Goal: Task Accomplishment & Management: Complete application form

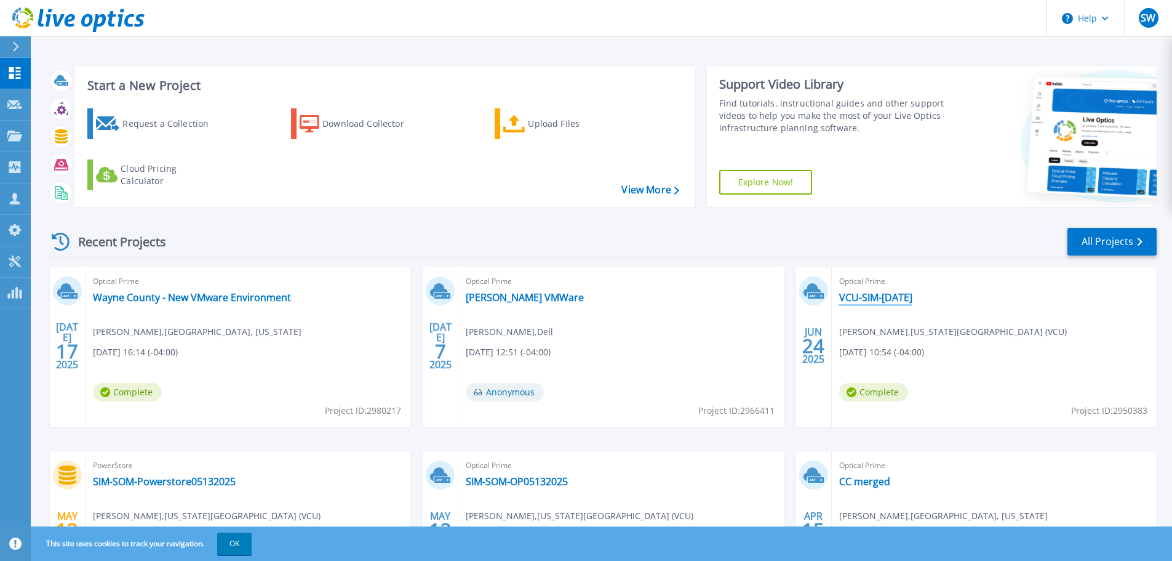
click at [894, 295] on link "VCU-SIM-[DATE]" at bounding box center [875, 297] width 73 height 12
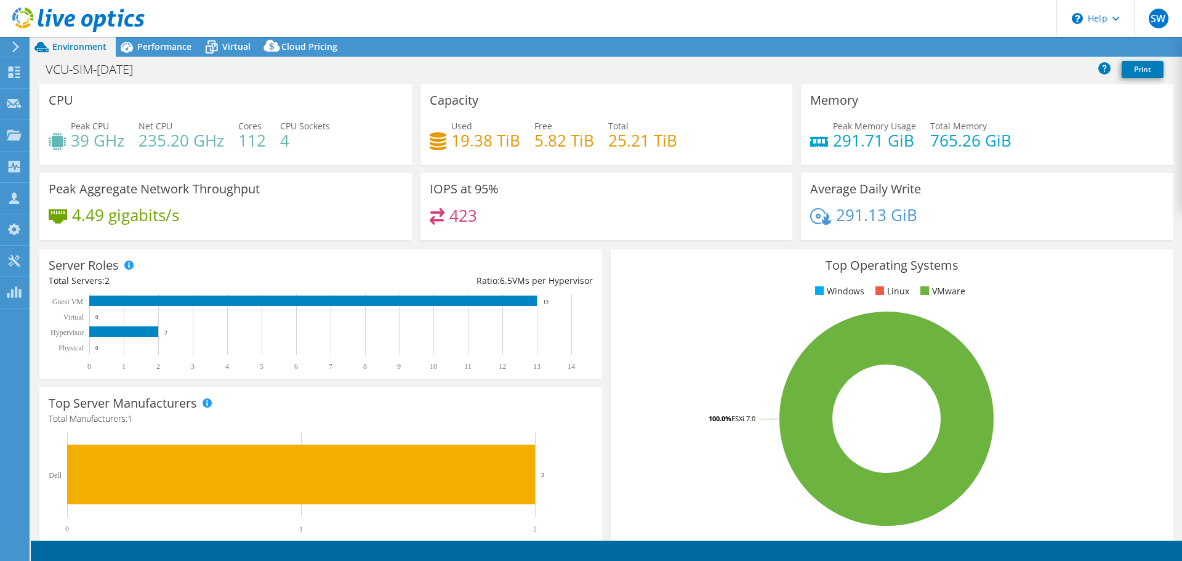
select select "USD"
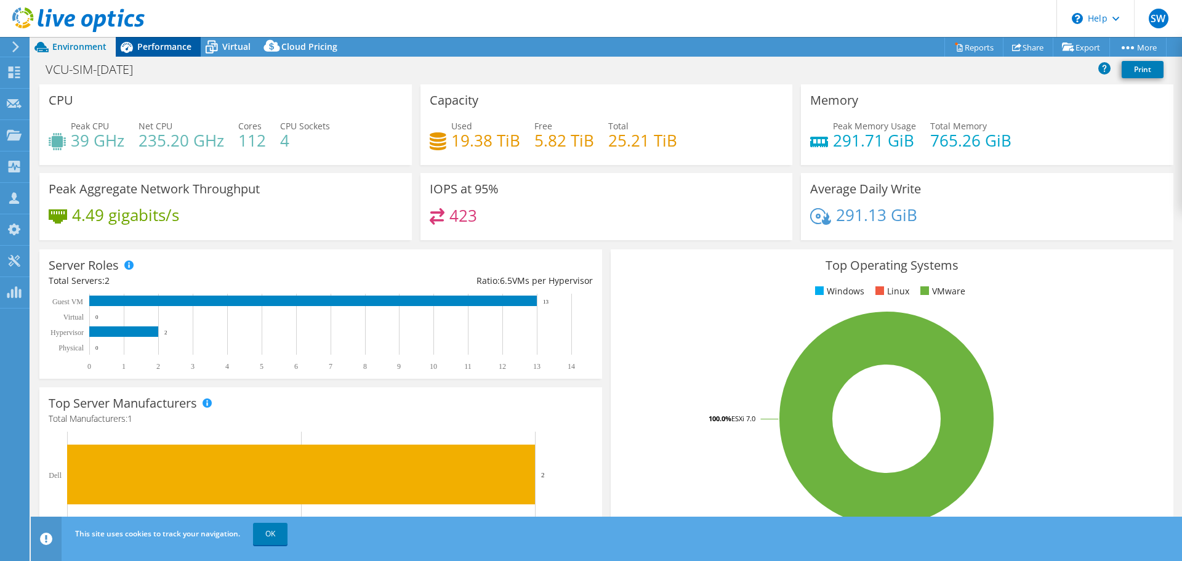
click at [164, 48] on span "Performance" at bounding box center [164, 47] width 54 height 12
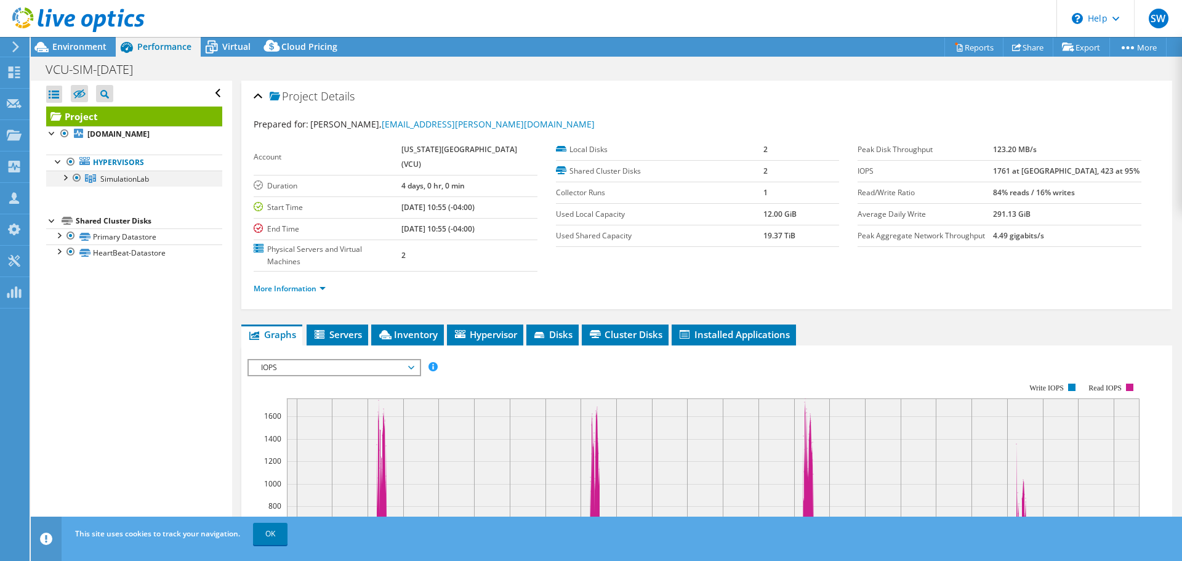
click at [66, 183] on div at bounding box center [64, 176] width 12 height 12
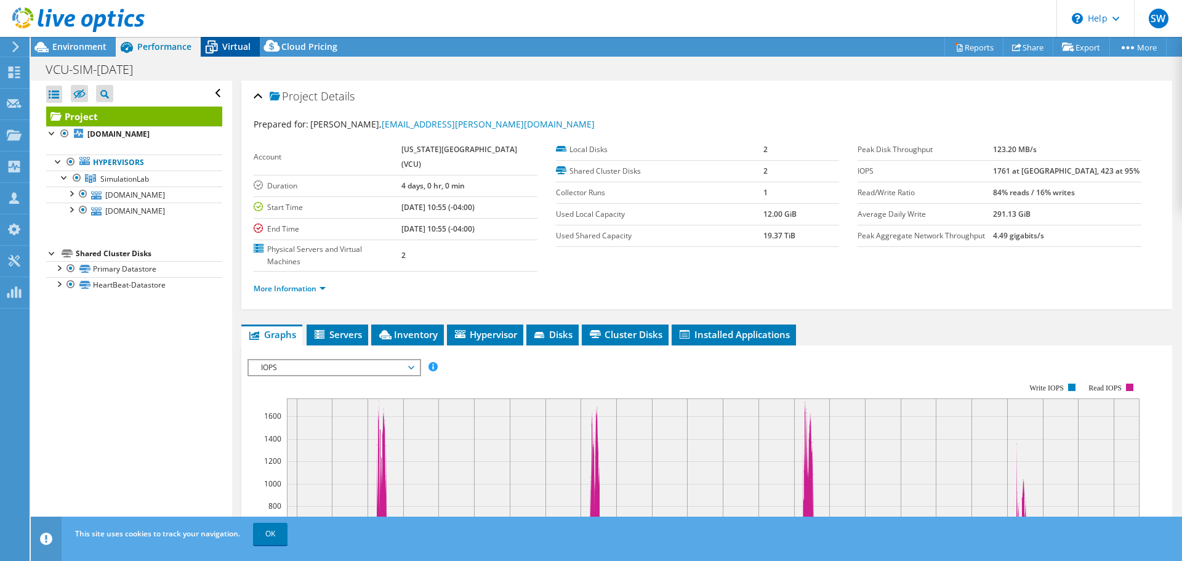
click at [239, 47] on span "Virtual" at bounding box center [236, 47] width 28 height 12
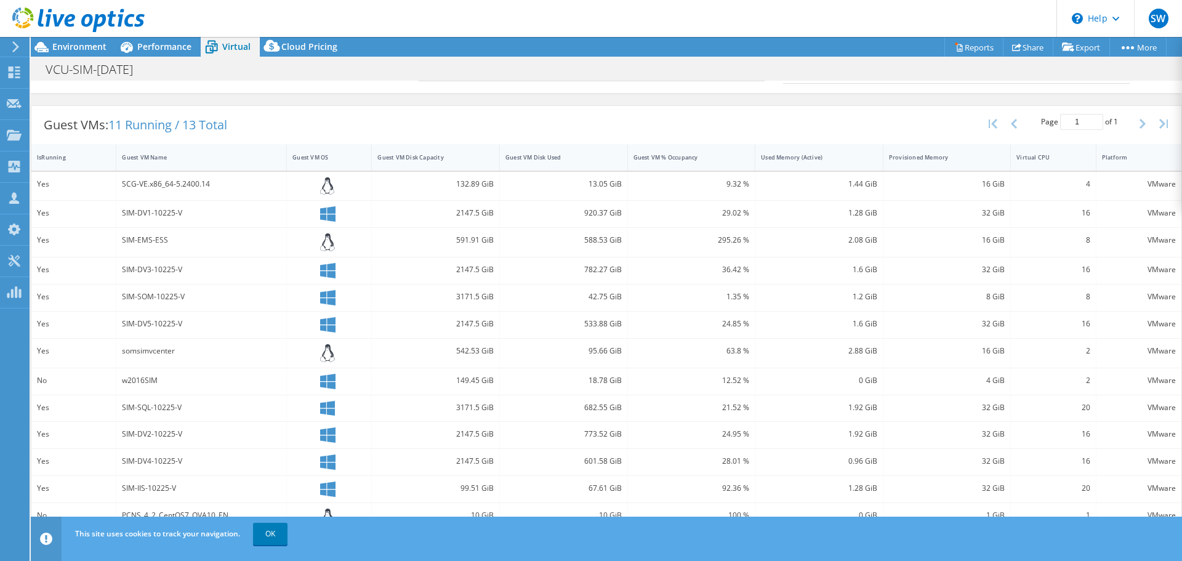
scroll to position [219, 0]
click at [272, 532] on link "OK" at bounding box center [270, 534] width 34 height 22
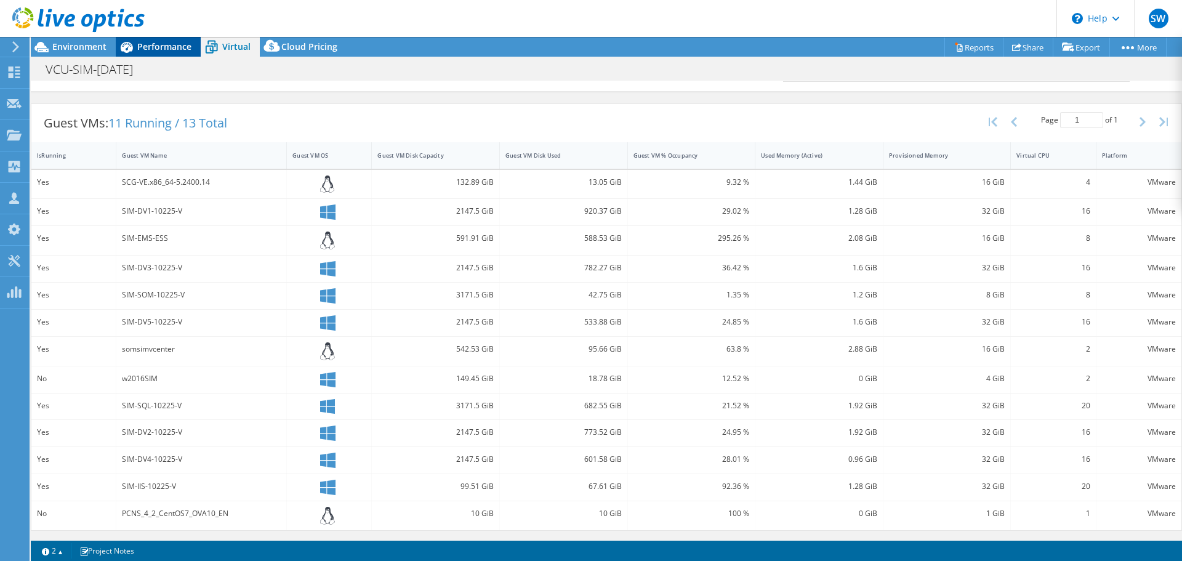
click at [162, 46] on span "Performance" at bounding box center [164, 47] width 54 height 12
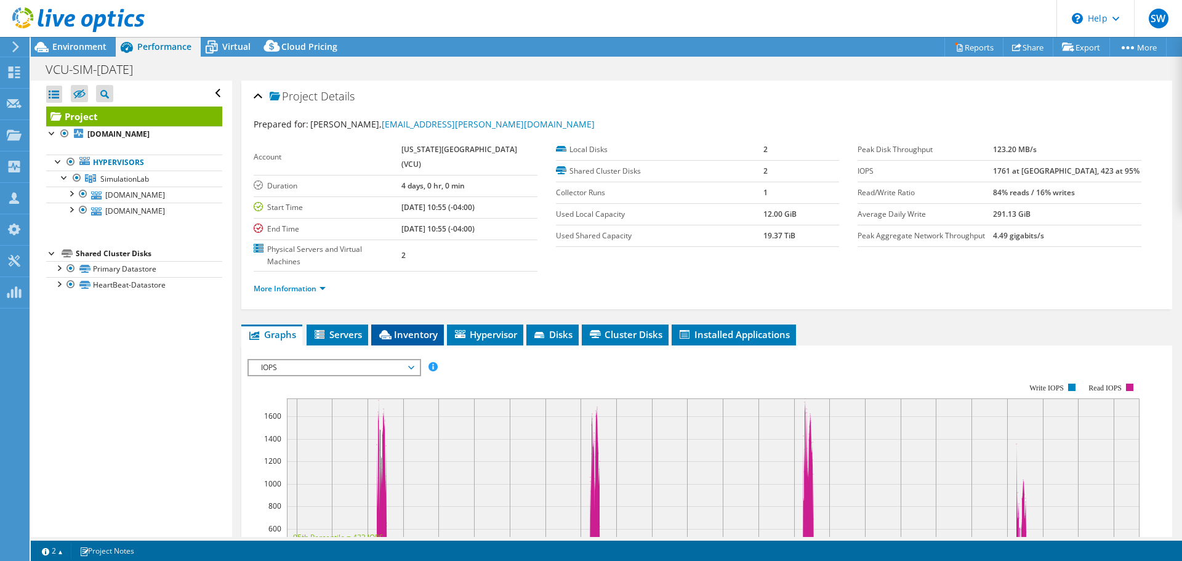
click at [423, 338] on span "Inventory" at bounding box center [407, 334] width 60 height 12
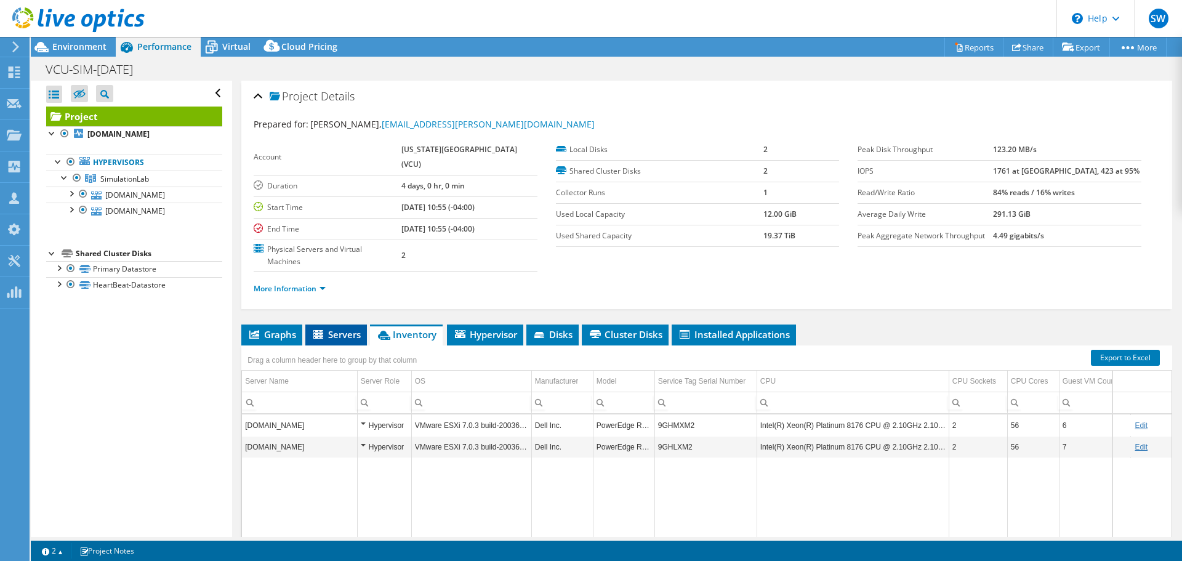
click at [333, 337] on span "Servers" at bounding box center [335, 334] width 49 height 12
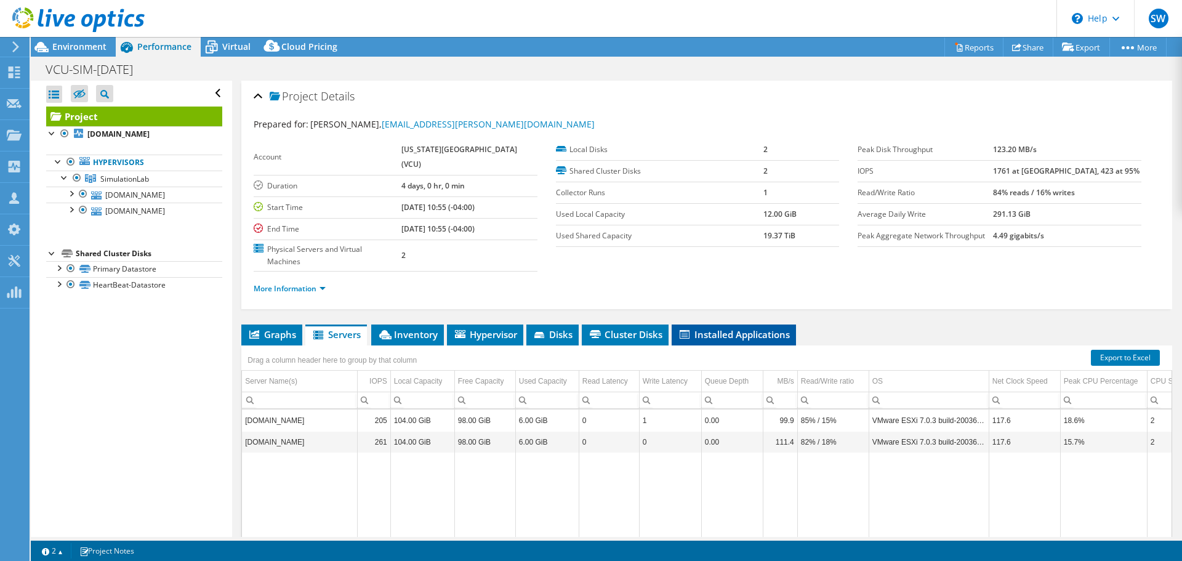
click at [701, 329] on span "Installed Applications" at bounding box center [734, 334] width 112 height 12
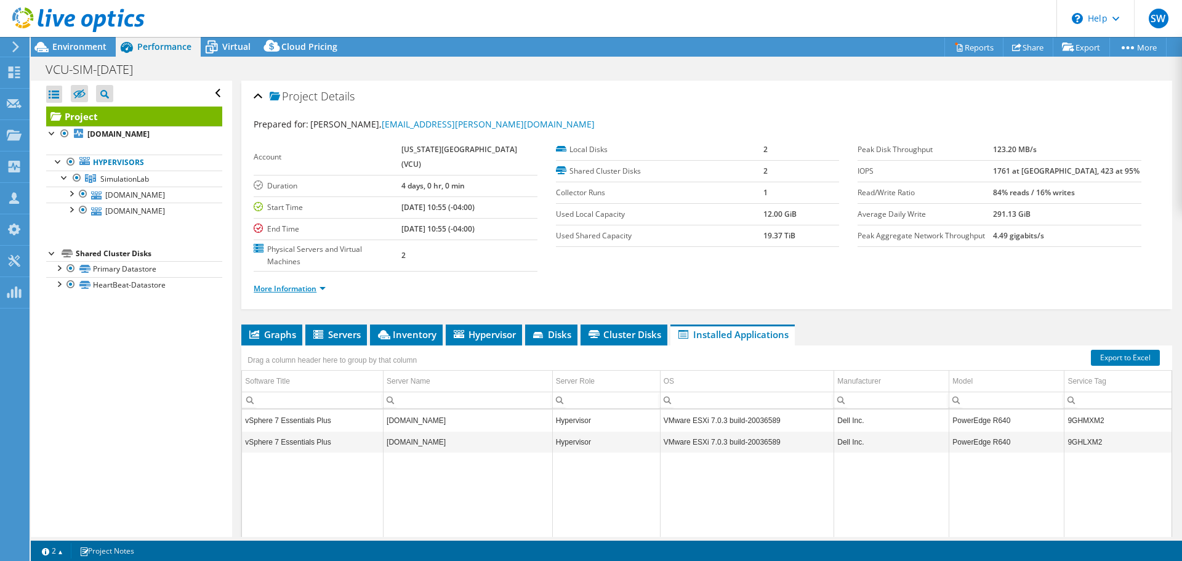
click at [299, 287] on link "More Information" at bounding box center [290, 288] width 72 height 10
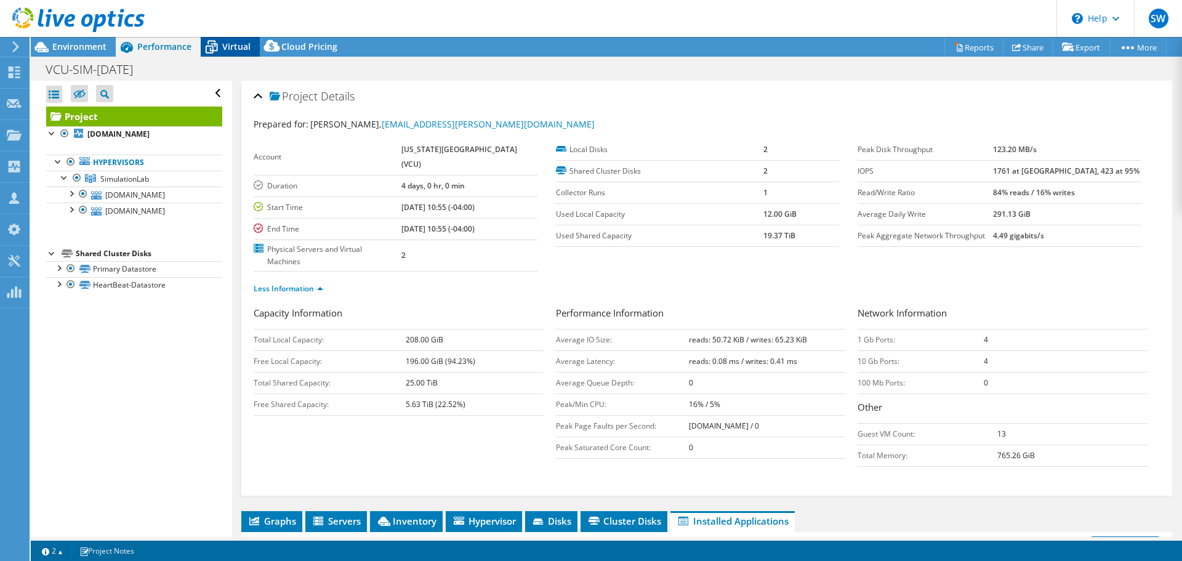
click at [239, 47] on span "Virtual" at bounding box center [236, 47] width 28 height 12
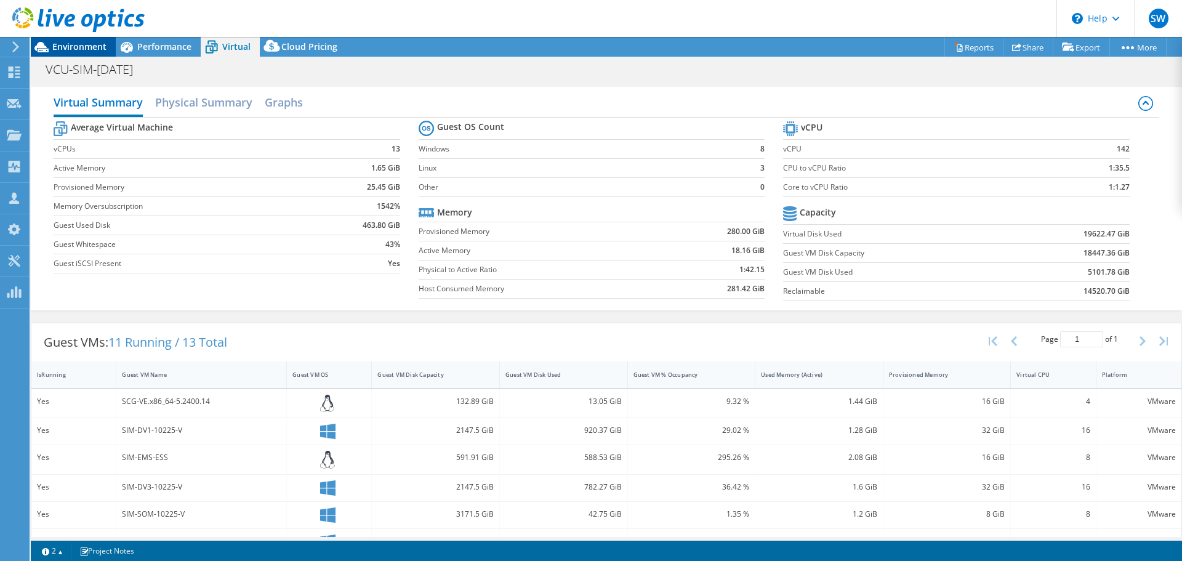
click at [85, 45] on span "Environment" at bounding box center [79, 47] width 54 height 12
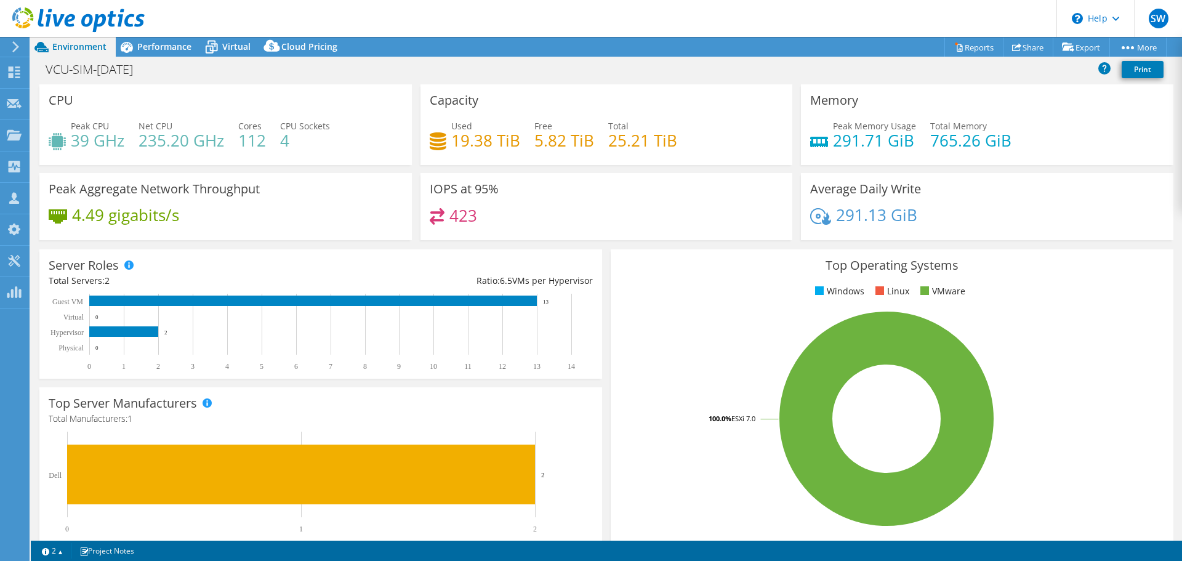
click at [16, 44] on use at bounding box center [15, 46] width 7 height 11
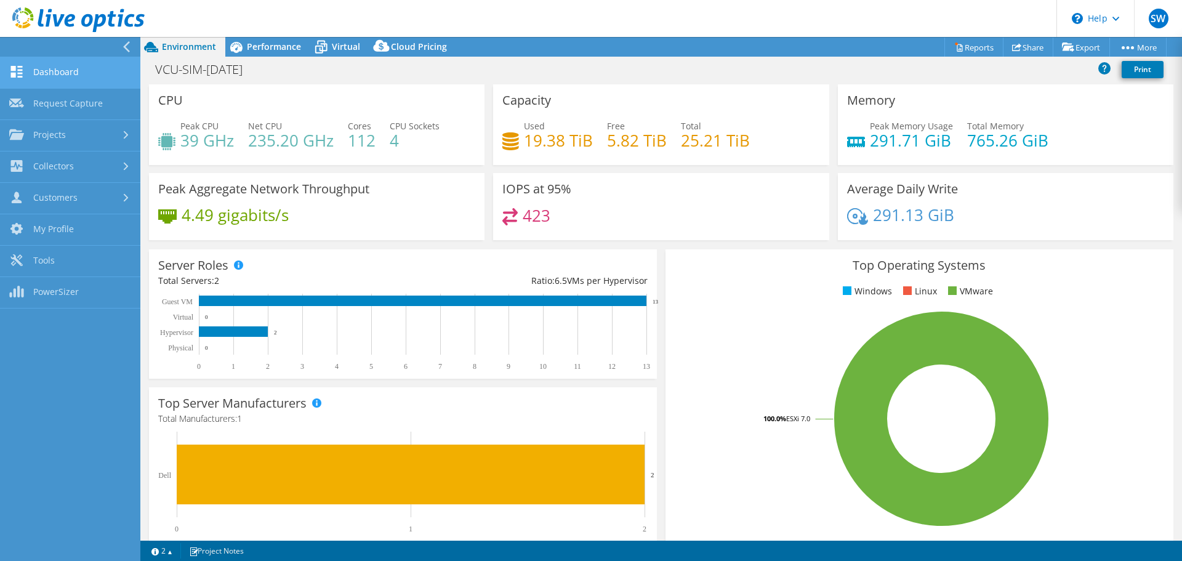
click at [33, 69] on link "Dashboard" at bounding box center [70, 72] width 140 height 31
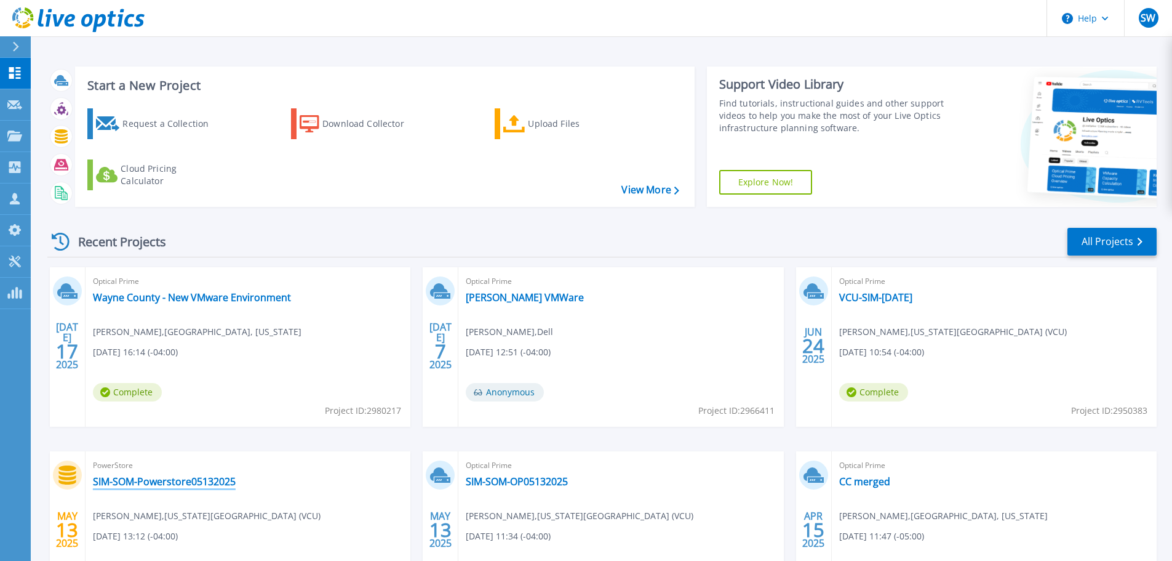
click at [198, 477] on link "SIM-SOM-Powerstore05132025" at bounding box center [164, 481] width 143 height 12
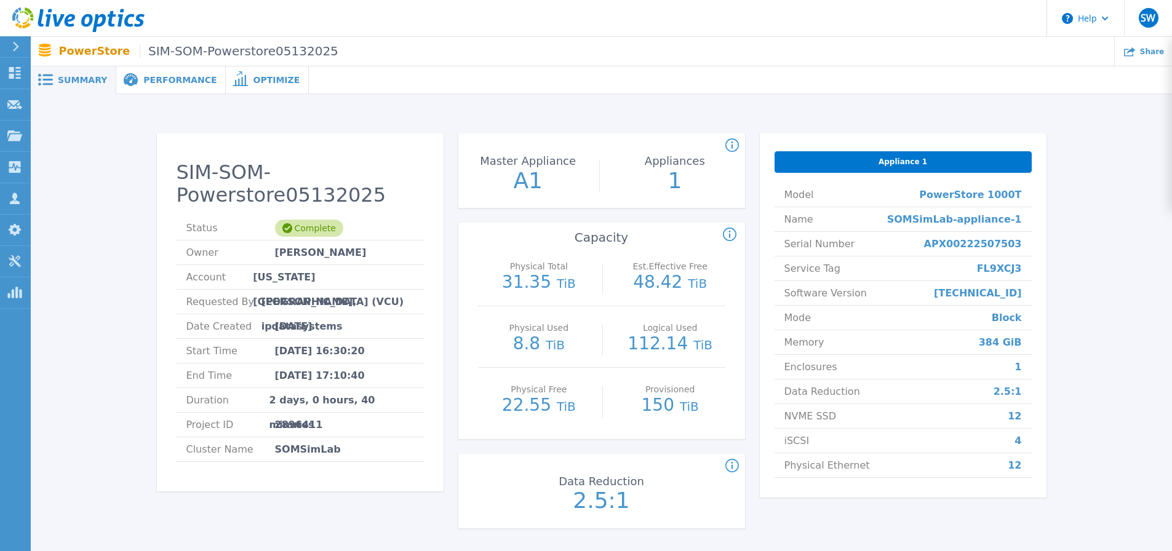
click at [178, 77] on span "Performance" at bounding box center [179, 80] width 73 height 9
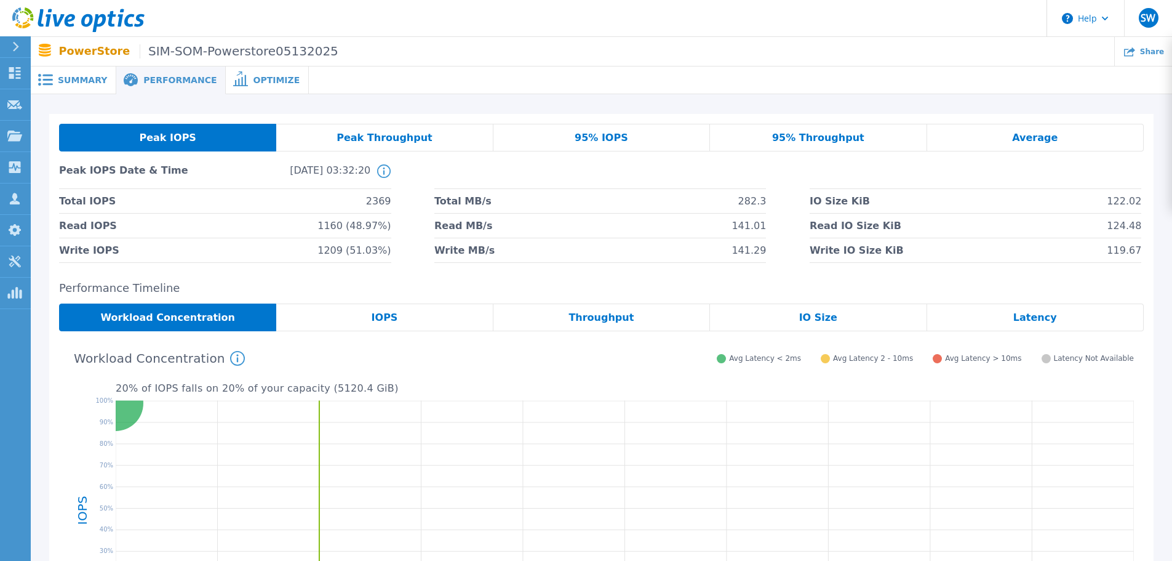
drag, startPoint x: 745, startPoint y: 498, endPoint x: 1148, endPoint y: 513, distance: 402.8
click at [754, 497] on icon at bounding box center [625, 510] width 1019 height 231
click at [5, 41] on button at bounding box center [15, 47] width 31 height 22
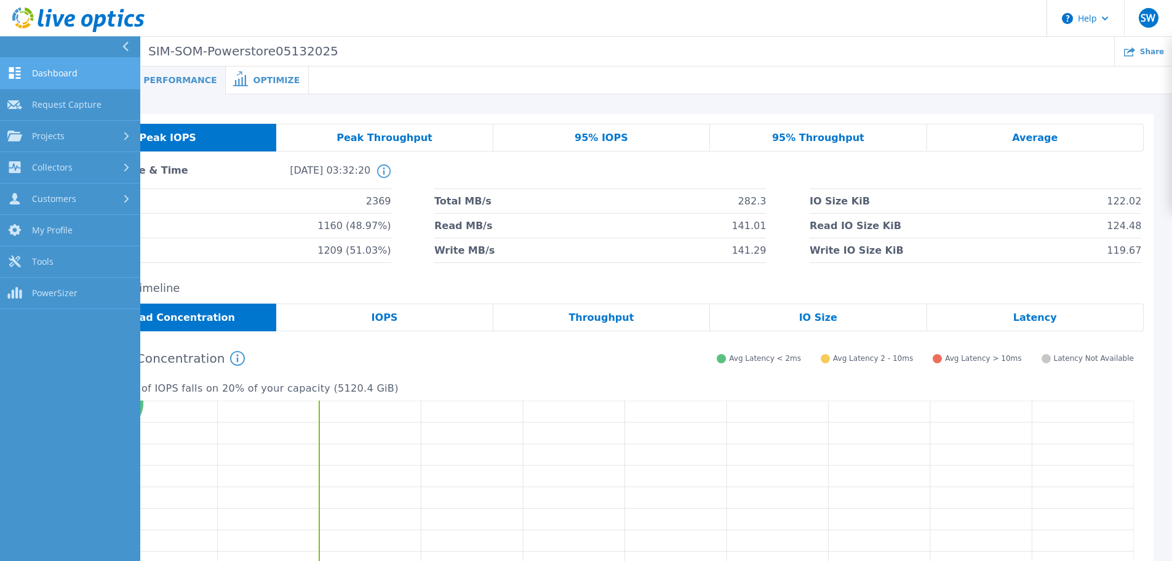
click at [57, 73] on span "Dashboard" at bounding box center [55, 73] width 46 height 11
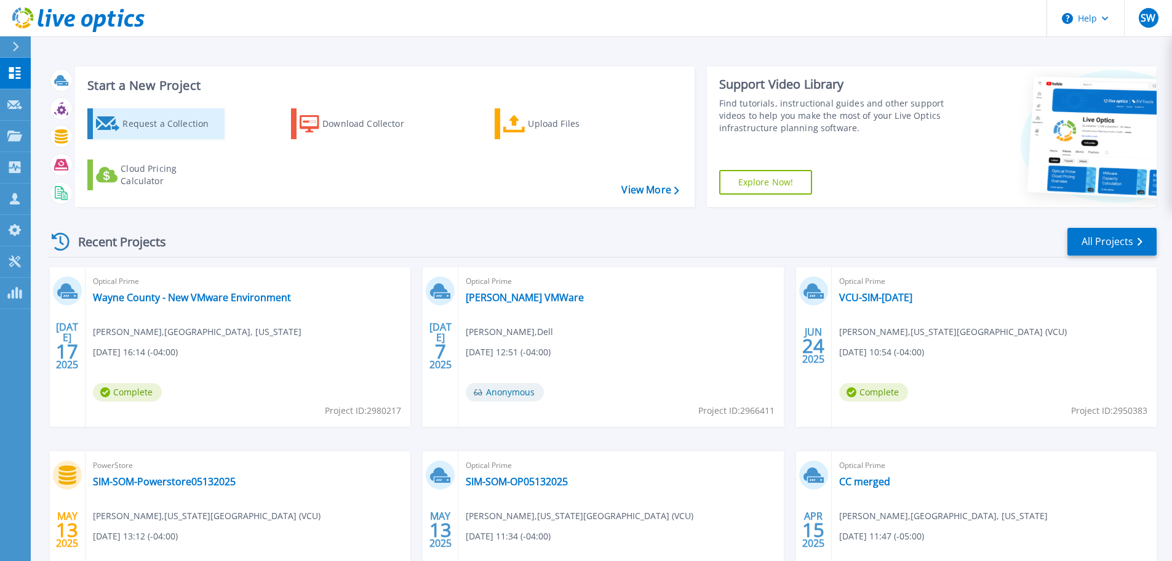
click at [166, 122] on div "Request a Collection" at bounding box center [171, 123] width 98 height 25
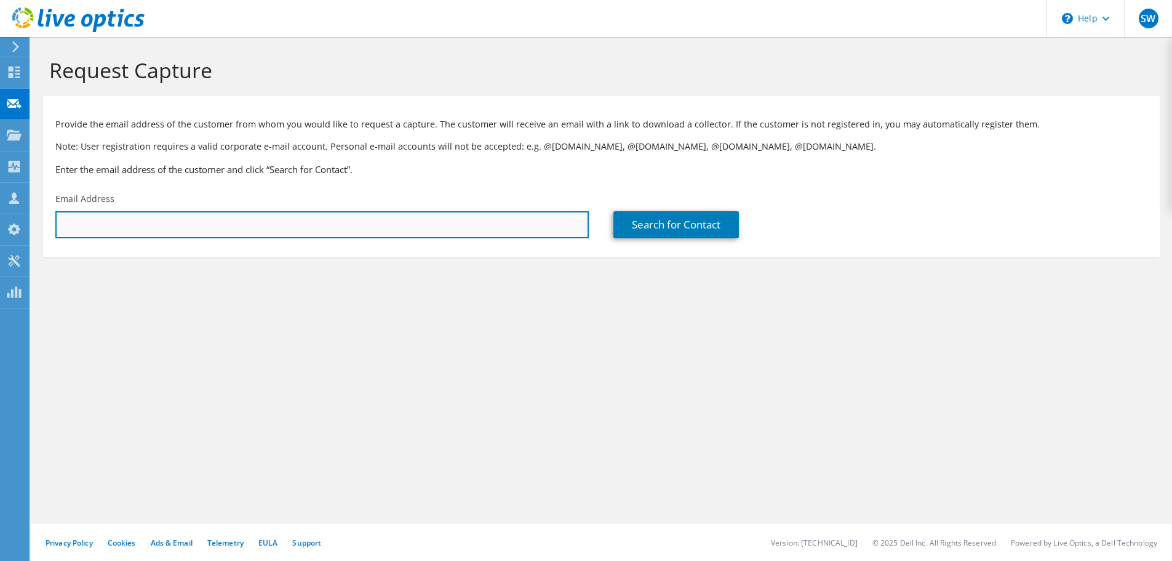
click at [209, 221] on input "text" at bounding box center [322, 224] width 534 height 27
type input "a"
type input "mark.hix@vcuhealth.org"
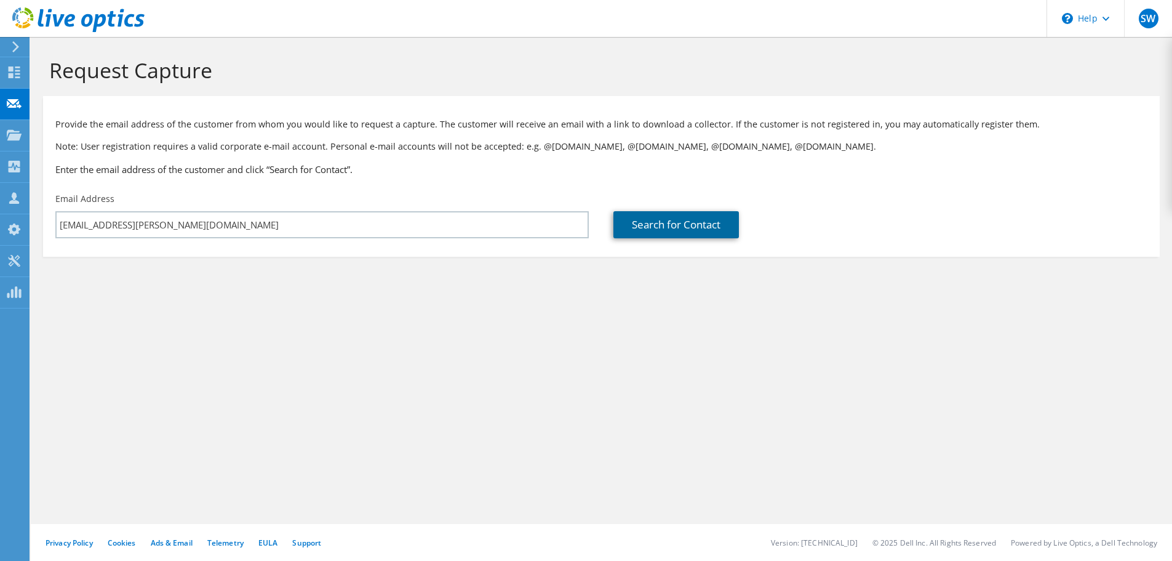
click at [683, 228] on link "Search for Contact" at bounding box center [677, 224] width 126 height 27
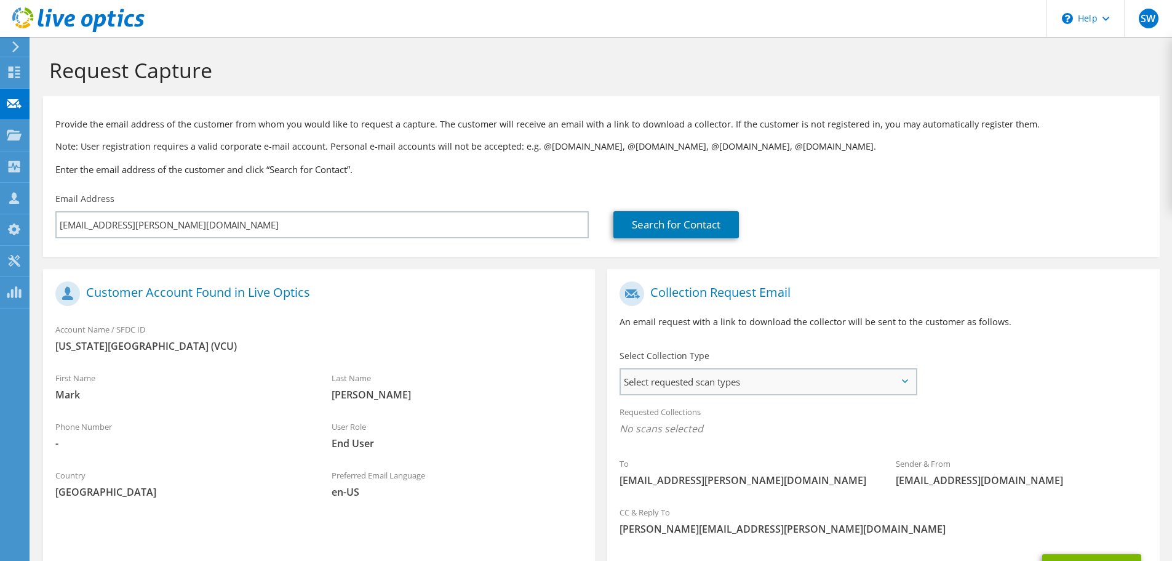
click at [734, 387] on span "Select requested scan types" at bounding box center [768, 381] width 295 height 25
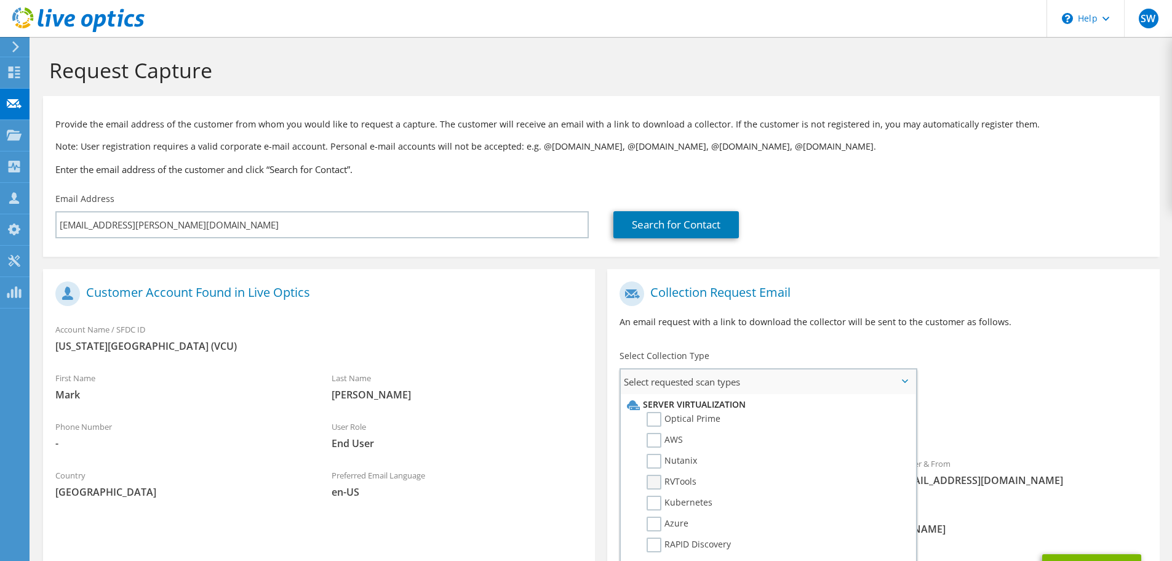
drag, startPoint x: 657, startPoint y: 482, endPoint x: 758, endPoint y: 488, distance: 101.1
click at [658, 483] on label "RVTools" at bounding box center [672, 482] width 50 height 15
click at [0, 0] on input "RVTools" at bounding box center [0, 0] width 0 height 0
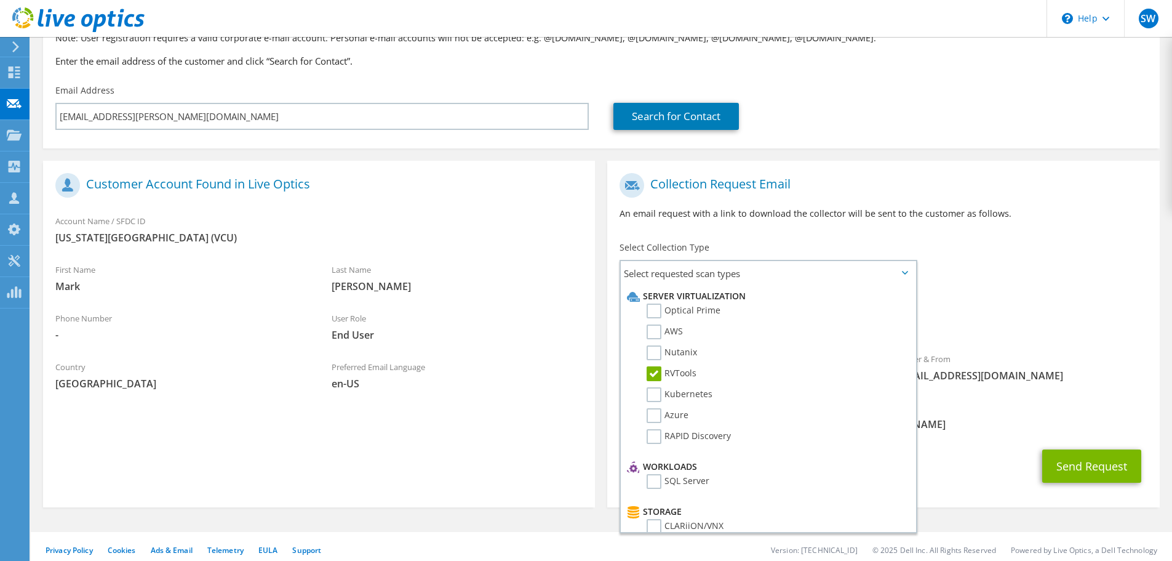
scroll to position [116, 0]
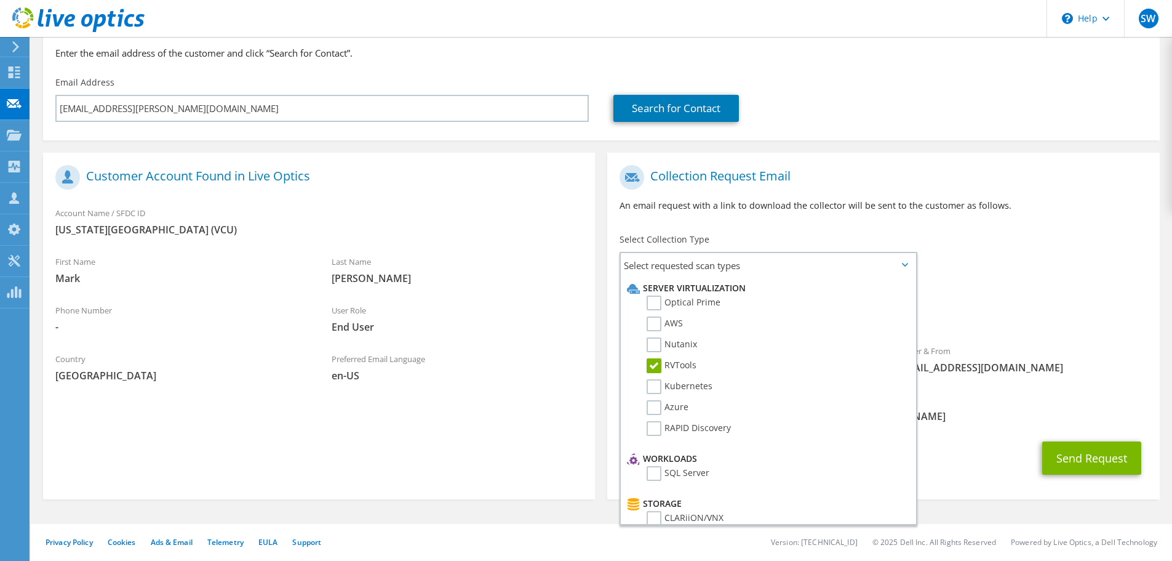
drag, startPoint x: 1026, startPoint y: 388, endPoint x: 1021, endPoint y: 394, distance: 7.4
click at [1026, 389] on div "CC & Reply To steve.woods@ipdatasystems.com" at bounding box center [883, 408] width 552 height 42
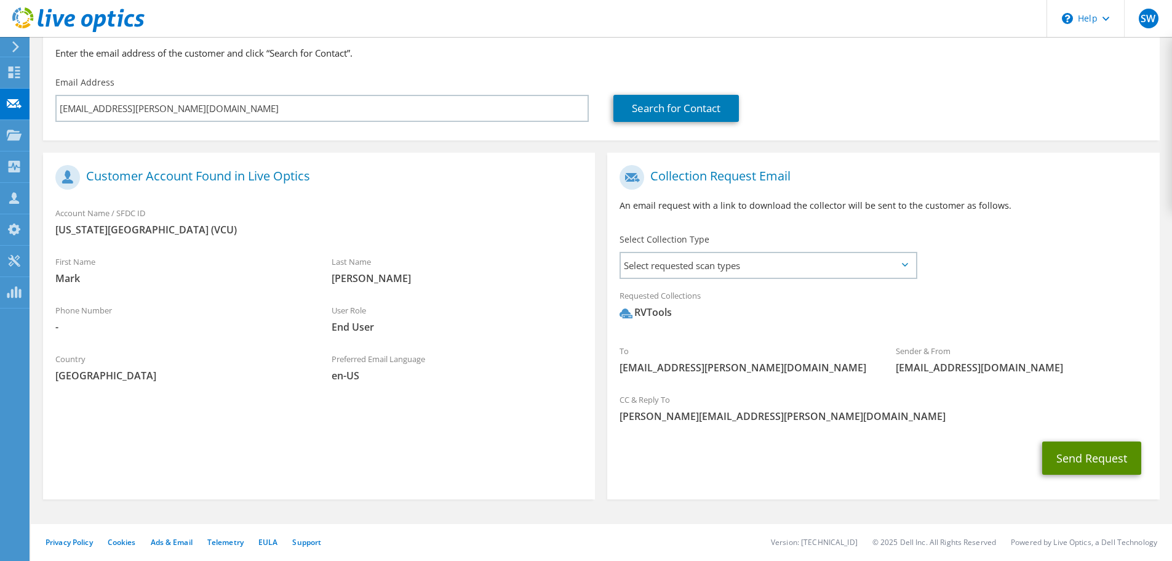
click at [1089, 460] on button "Send Request" at bounding box center [1092, 457] width 99 height 33
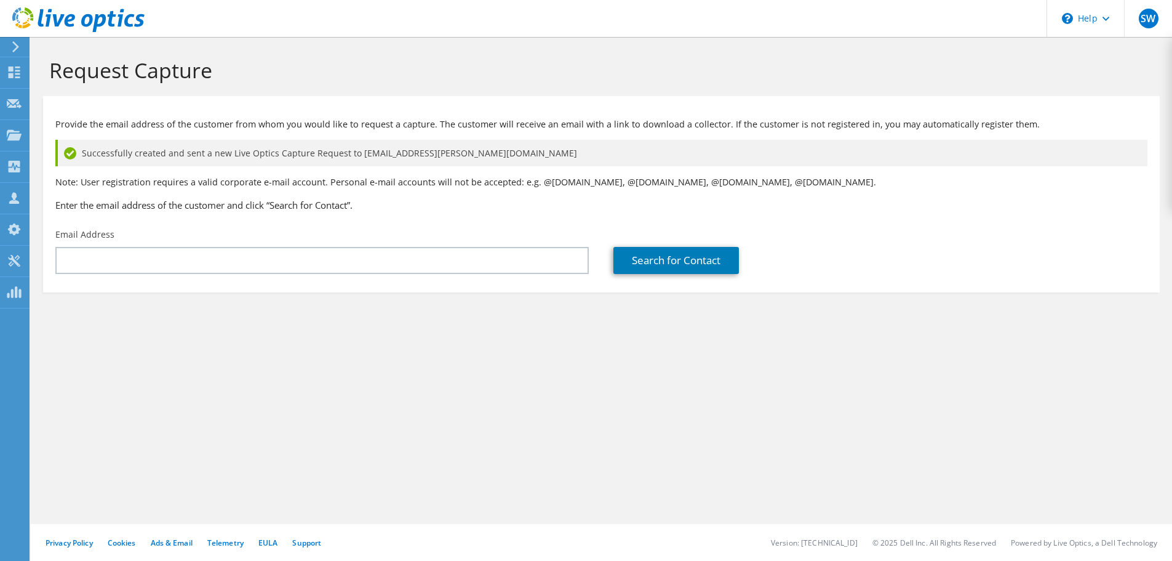
click at [17, 46] on use at bounding box center [15, 46] width 7 height 11
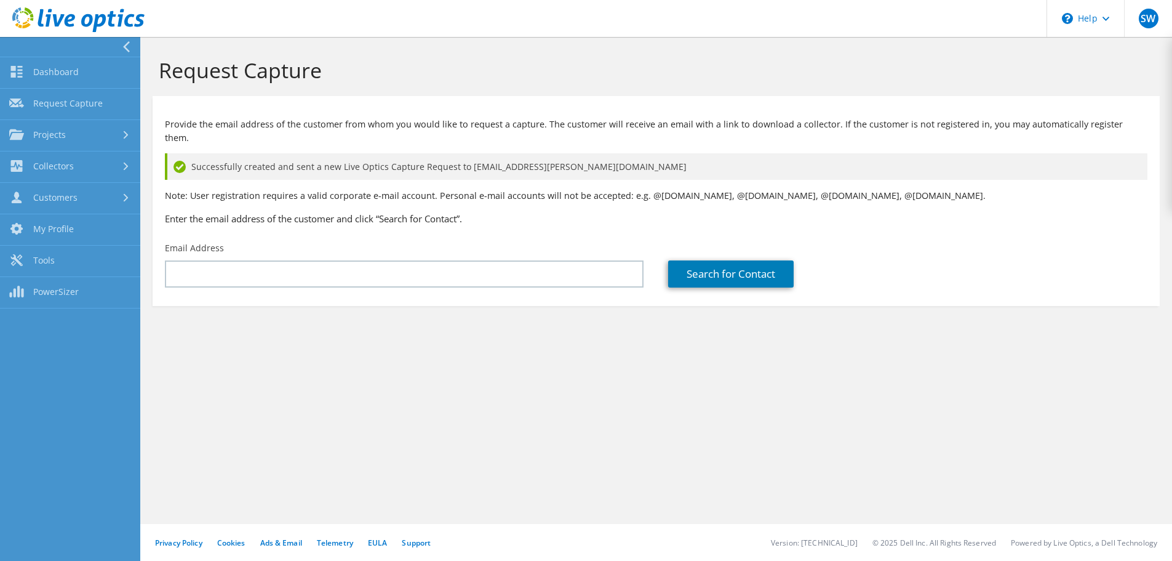
drag, startPoint x: 483, startPoint y: 369, endPoint x: 387, endPoint y: 241, distance: 160.5
click at [477, 363] on div "Request Capture Provide the email address of the customer from whom you would l…" at bounding box center [656, 299] width 1032 height 524
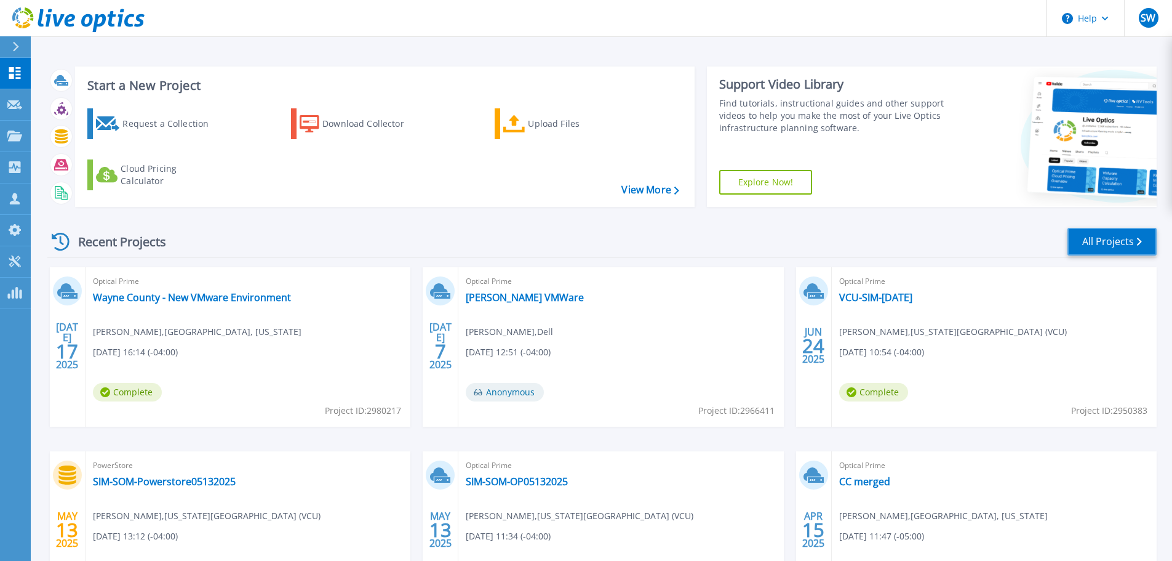
click at [1107, 233] on link "All Projects" at bounding box center [1112, 242] width 89 height 28
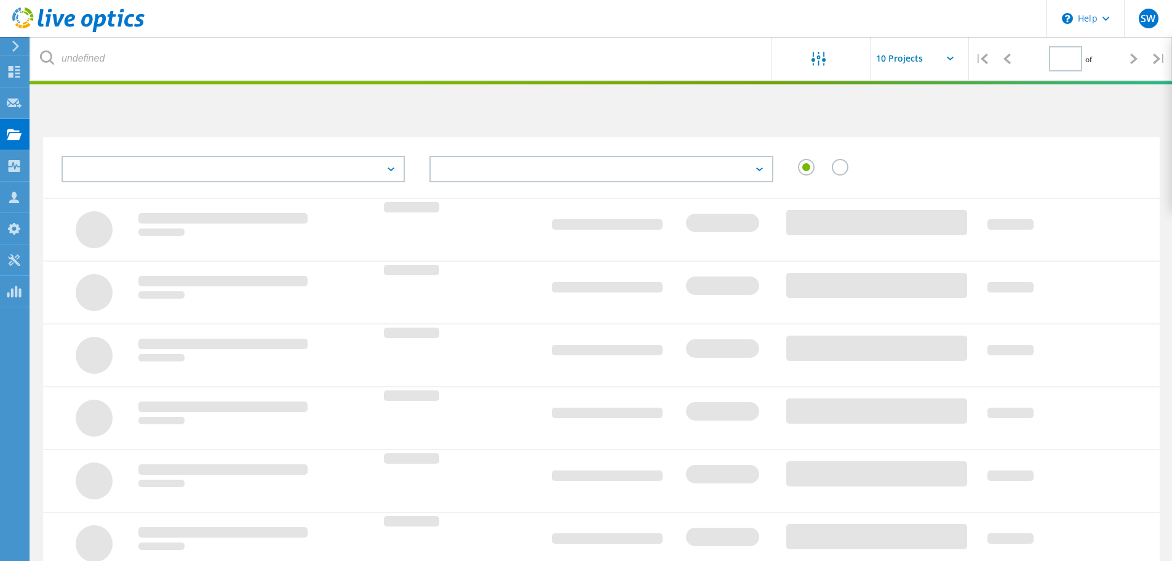
type input "1"
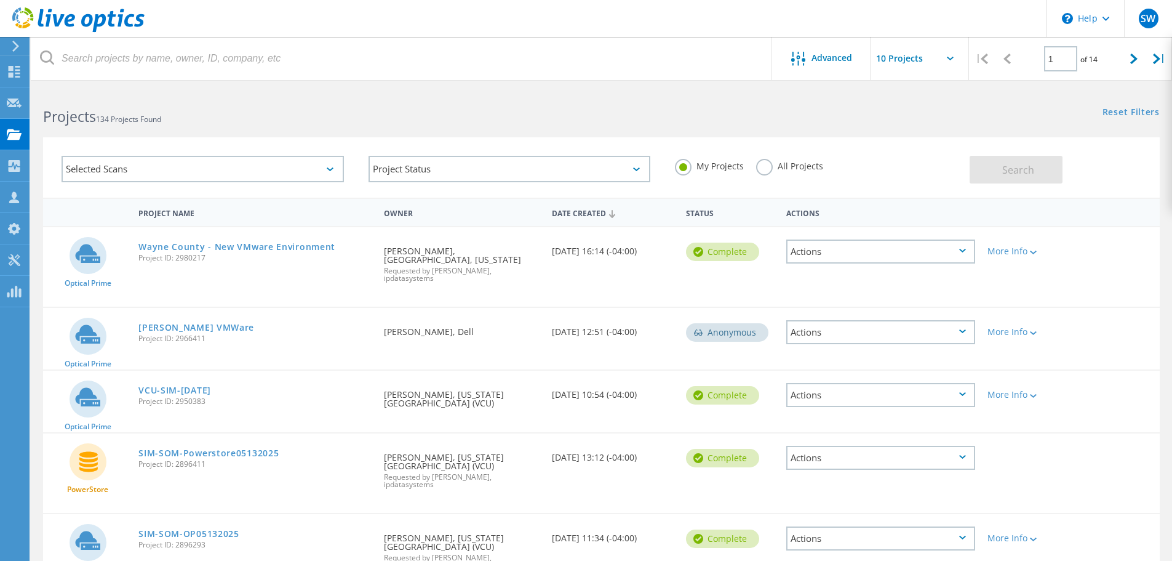
click at [768, 166] on label "All Projects" at bounding box center [789, 165] width 67 height 12
click at [0, 0] on input "All Projects" at bounding box center [0, 0] width 0 height 0
click at [1010, 174] on span "Search" at bounding box center [1019, 170] width 32 height 14
